Goal: Information Seeking & Learning: Check status

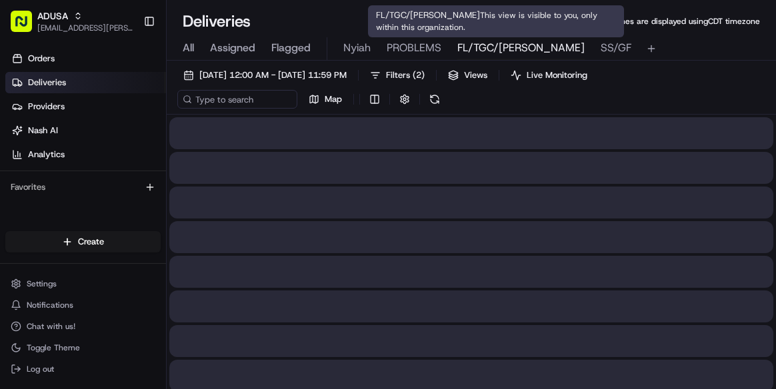
click at [505, 49] on span "FL/TGC/[PERSON_NAME]" at bounding box center [520, 48] width 127 height 16
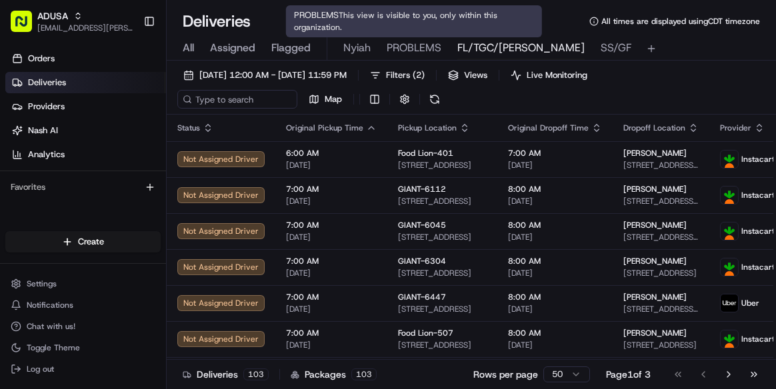
click at [407, 49] on span "PROBLEMS" at bounding box center [414, 48] width 55 height 16
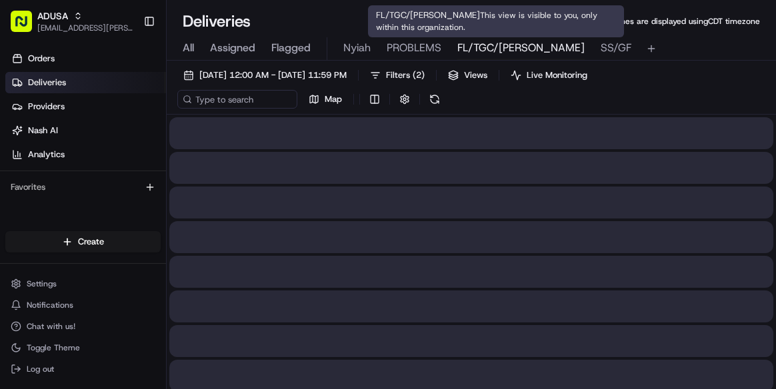
click at [479, 45] on span "FL/TGC/[PERSON_NAME]" at bounding box center [520, 48] width 127 height 16
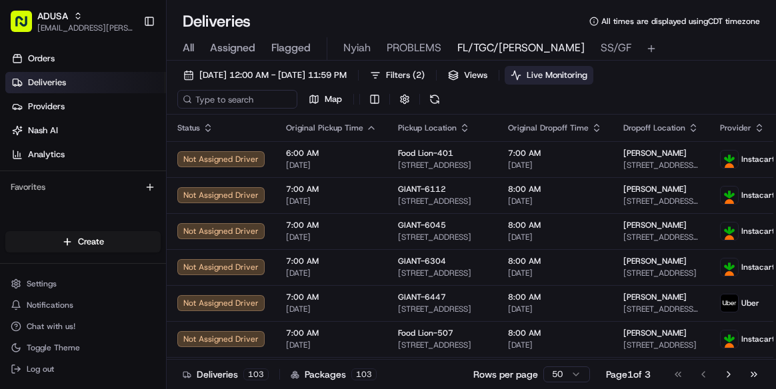
click at [587, 76] on span "Live Monitoring" at bounding box center [557, 75] width 61 height 12
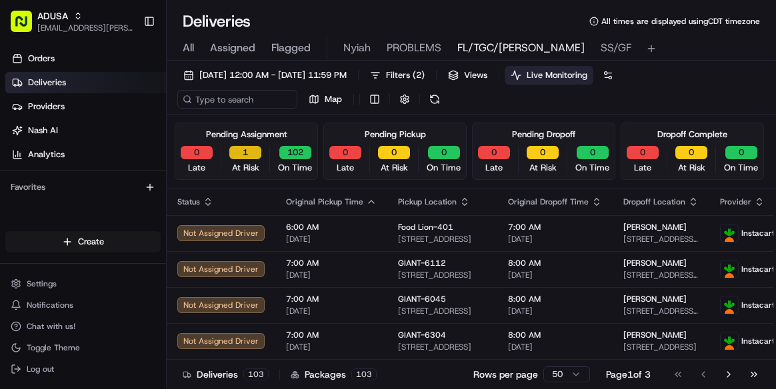
click at [252, 151] on button "1" at bounding box center [245, 152] width 32 height 13
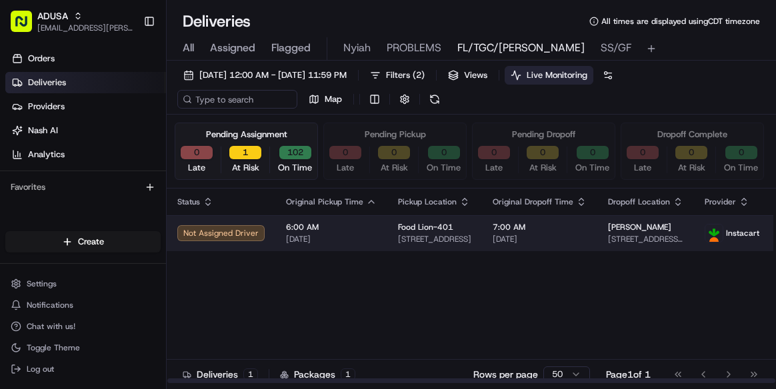
click at [364, 235] on span "[DATE]" at bounding box center [331, 239] width 91 height 11
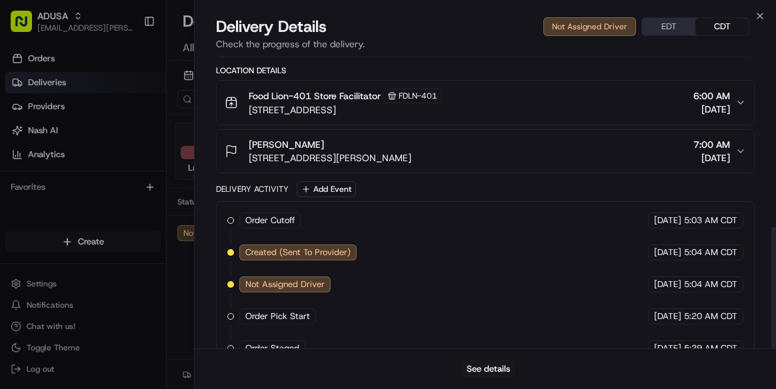
scroll to position [411, 0]
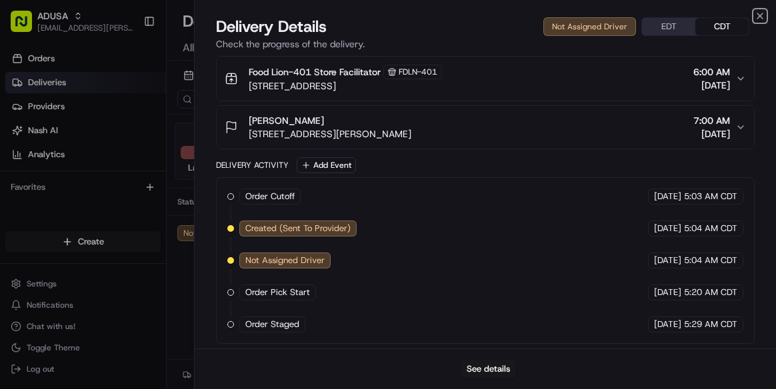
click at [760, 13] on icon "button" at bounding box center [760, 16] width 11 height 11
